Goal: Information Seeking & Learning: Learn about a topic

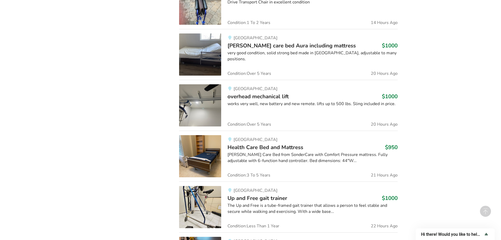
scroll to position [377, 0]
type input "lk ,.;i9\"
click at [273, 104] on div "works very well, new battery and new remote. lifts up to 500 lbs. Sling include…" at bounding box center [312, 103] width 170 height 6
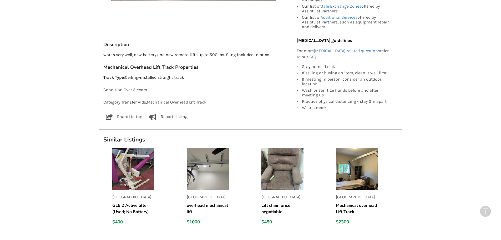
scroll to position [263, 0]
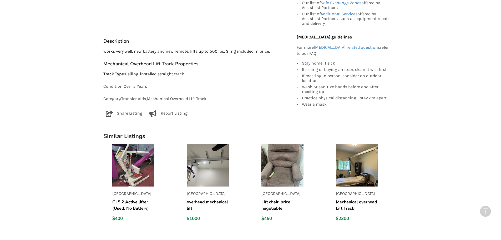
click at [355, 166] on img at bounding box center [357, 165] width 42 height 42
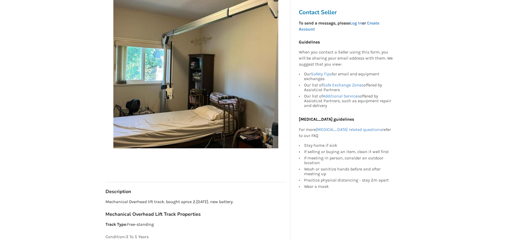
scroll to position [53, 0]
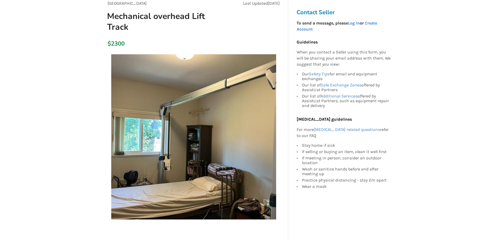
click at [160, 164] on img at bounding box center [193, 136] width 165 height 165
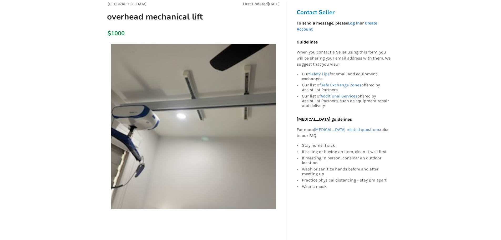
scroll to position [53, 0]
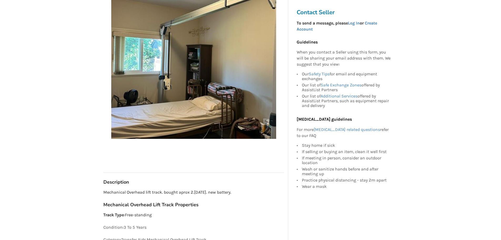
scroll to position [158, 0]
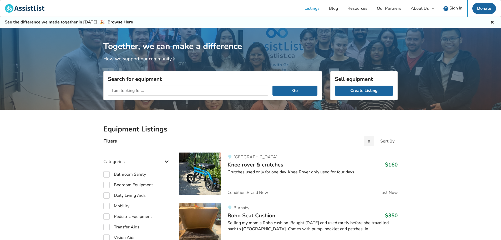
click at [159, 91] on input "text" at bounding box center [188, 90] width 160 height 10
type input "seated scooter knee"
click at [272, 85] on button "Go" at bounding box center [294, 90] width 45 height 10
